Goal: Navigation & Orientation: Find specific page/section

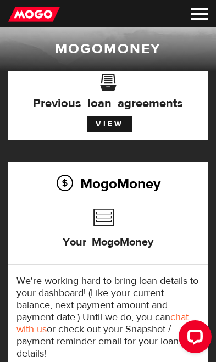
click at [197, 13] on img at bounding box center [199, 14] width 16 height 12
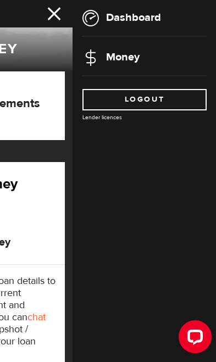
click at [122, 52] on link "Money" at bounding box center [110, 57] width 57 height 14
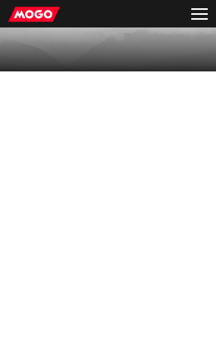
click at [120, 60] on div "MogoMoney" at bounding box center [108, 50] width 216 height 24
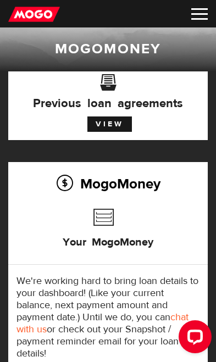
click at [199, 11] on img at bounding box center [199, 14] width 16 height 12
click at [200, 15] on img at bounding box center [199, 14] width 16 height 12
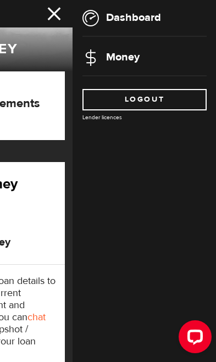
click at [129, 18] on link "Dashboard" at bounding box center [121, 17] width 79 height 14
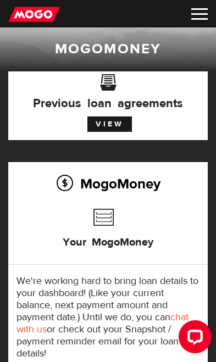
click at [109, 120] on link "View" at bounding box center [109, 124] width 45 height 15
